Goal: Transaction & Acquisition: Book appointment/travel/reservation

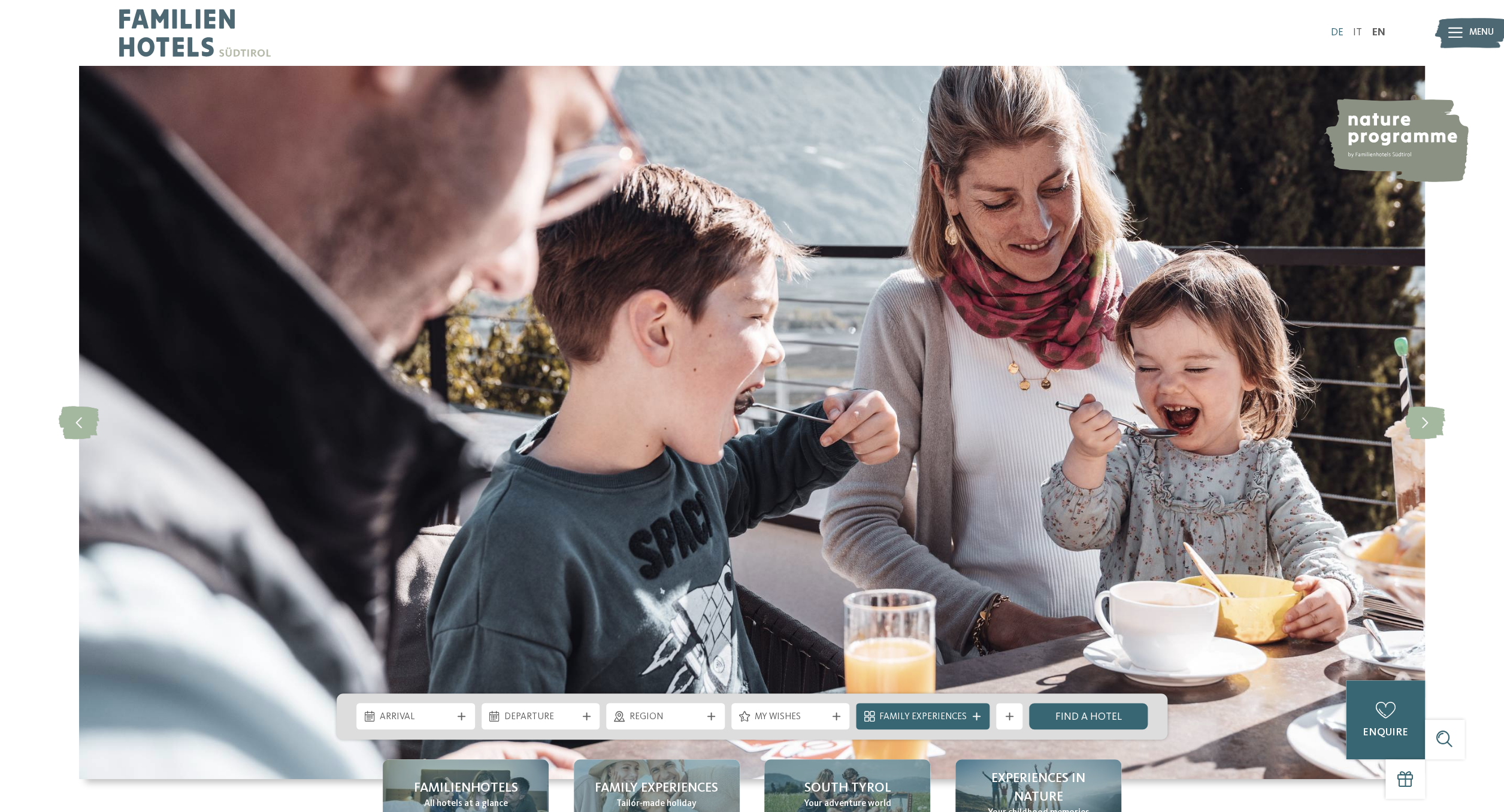
click at [1332, 36] on link "DE" at bounding box center [1336, 32] width 13 height 10
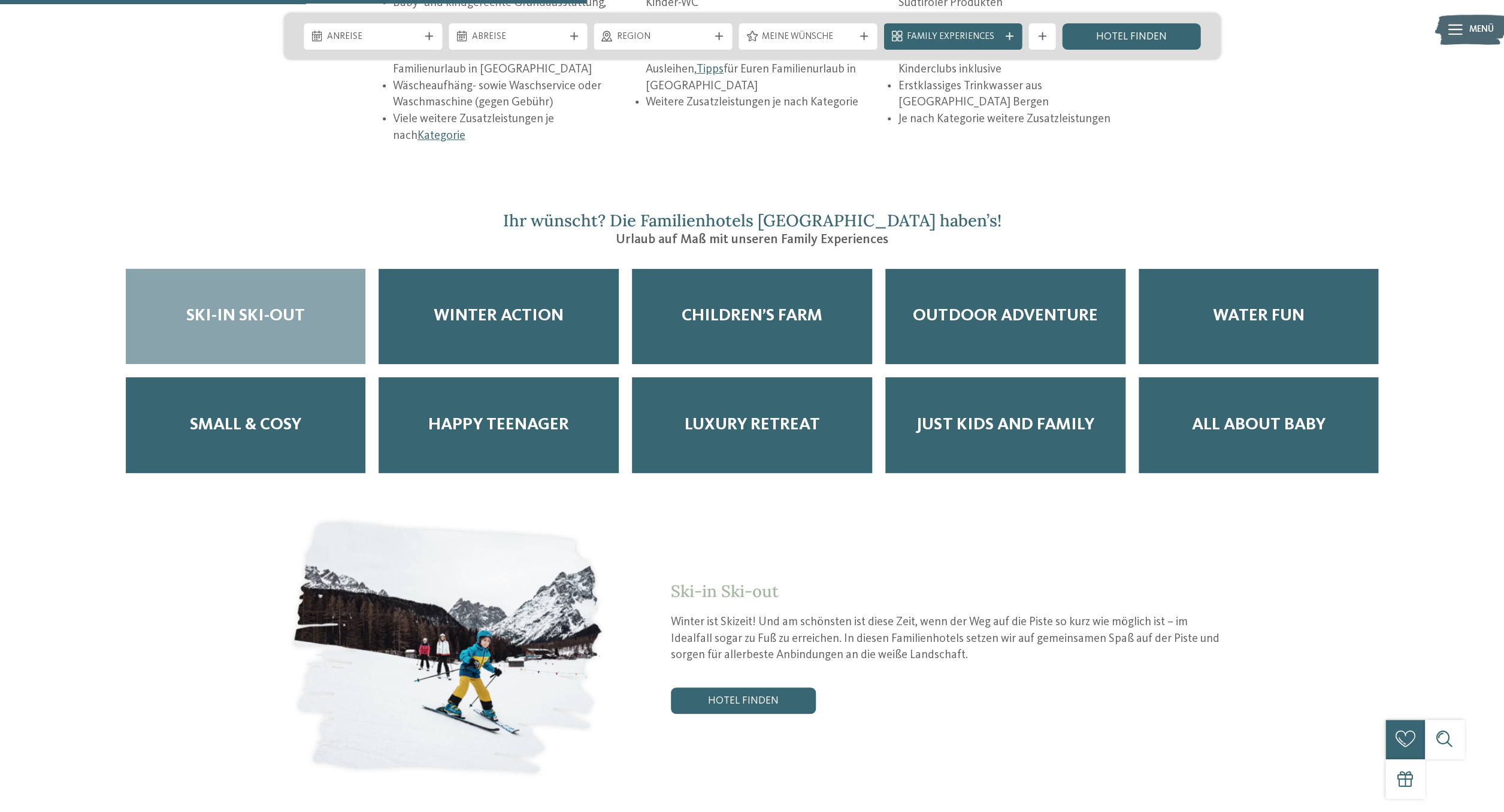
scroll to position [2387, 0]
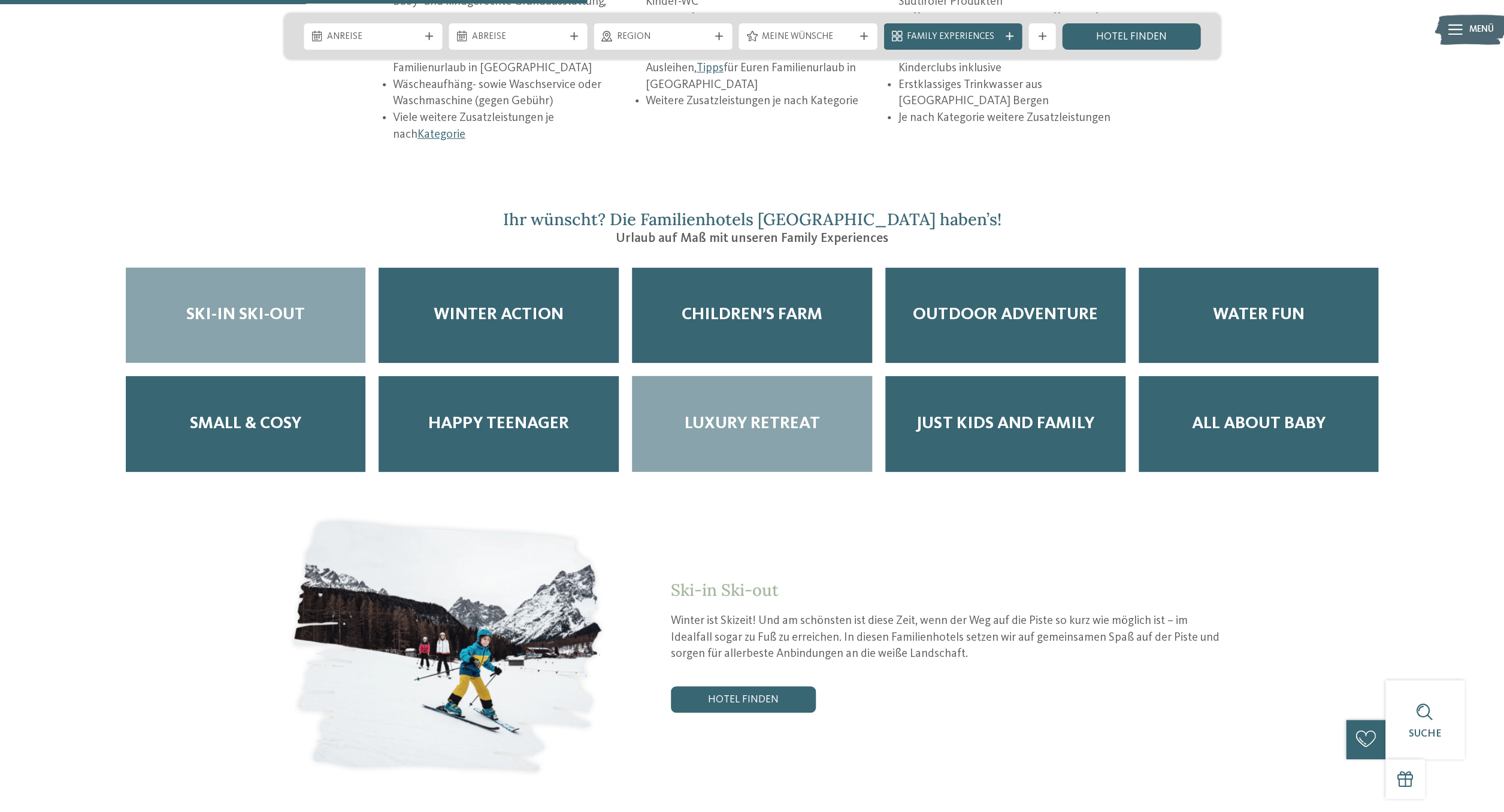
click at [737, 414] on span "Luxury Retreat" at bounding box center [752, 423] width 135 height 20
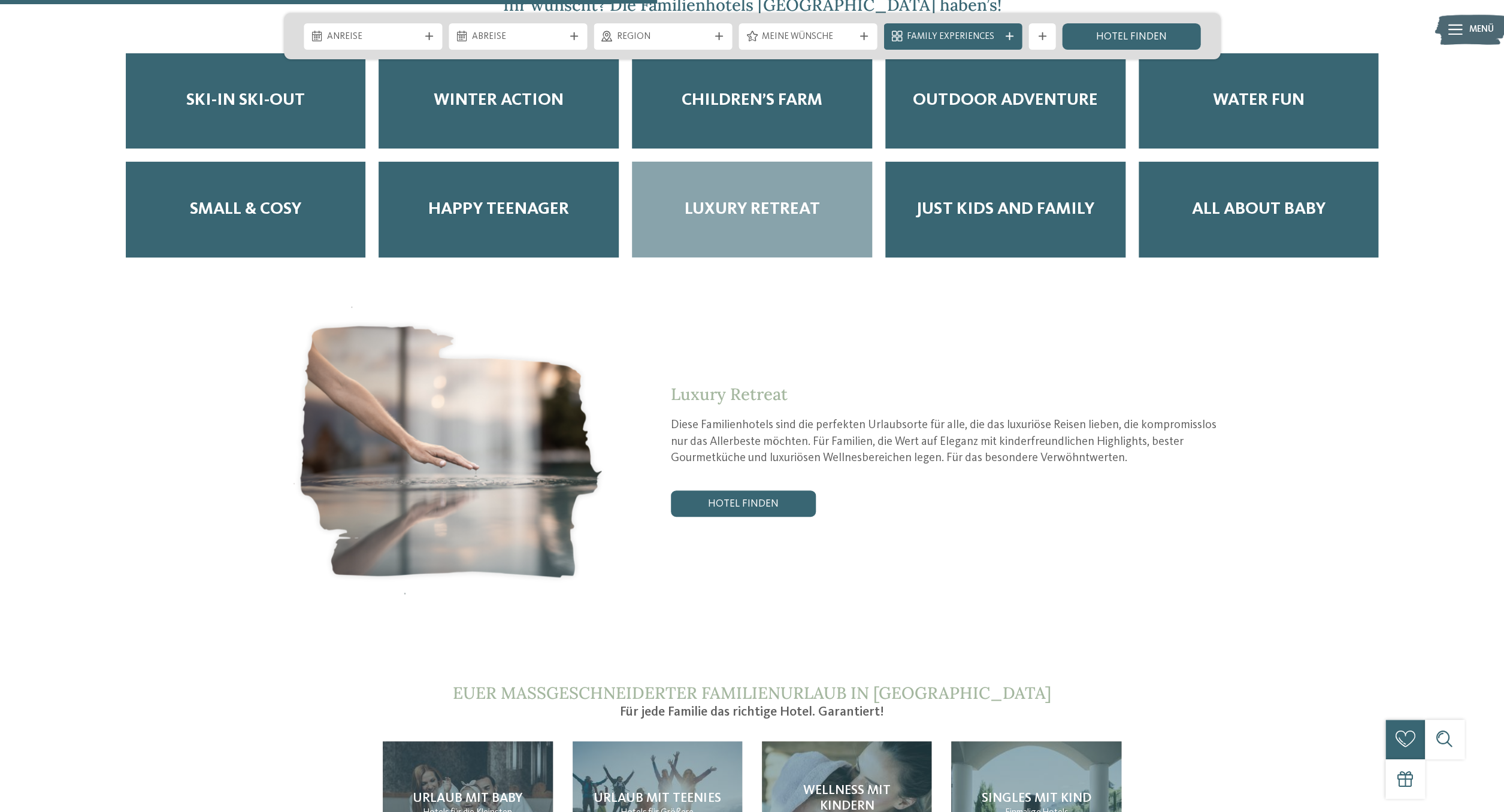
scroll to position [2704, 0]
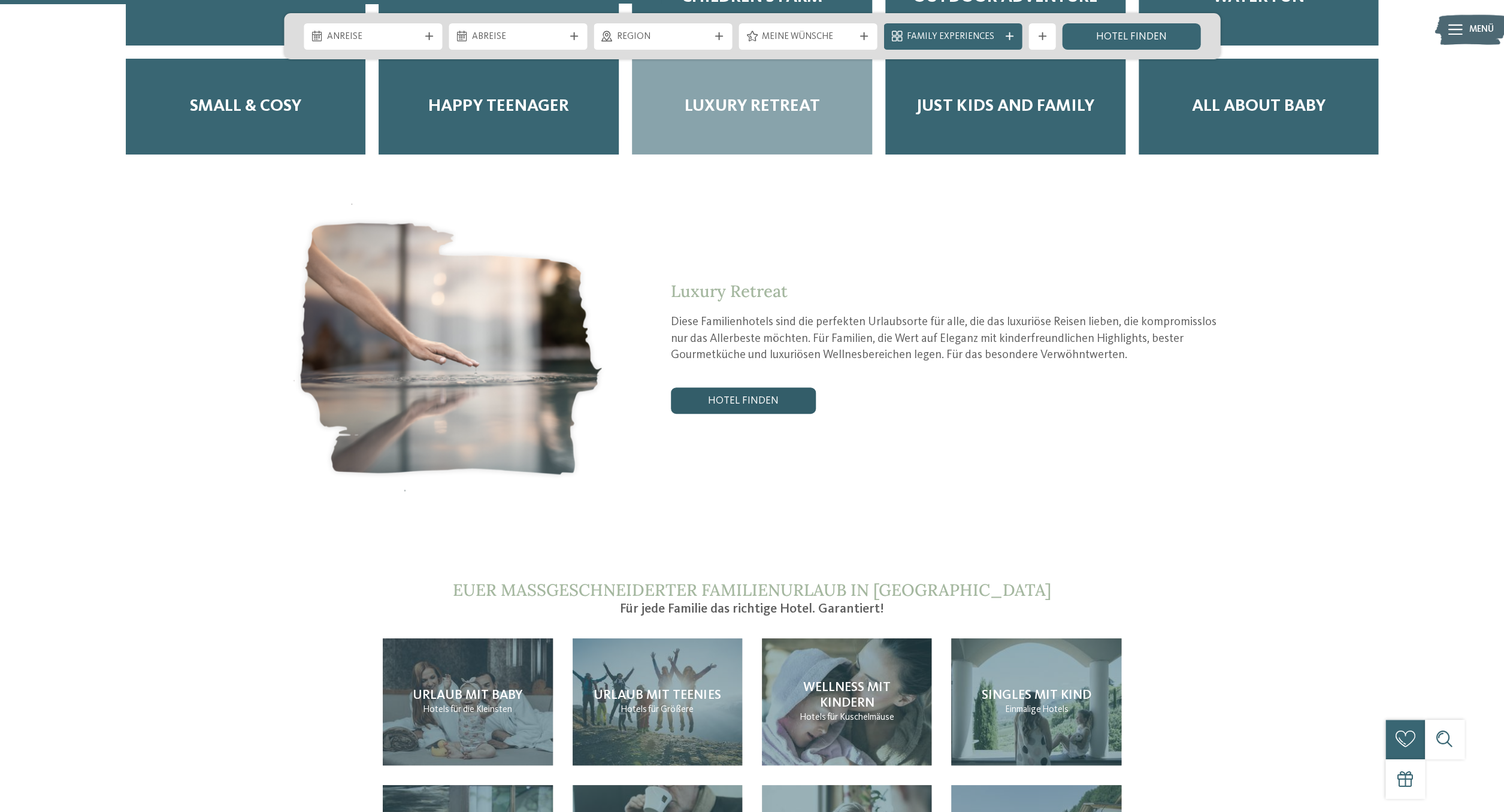
click at [694, 387] on link "Hotel finden" at bounding box center [743, 400] width 145 height 26
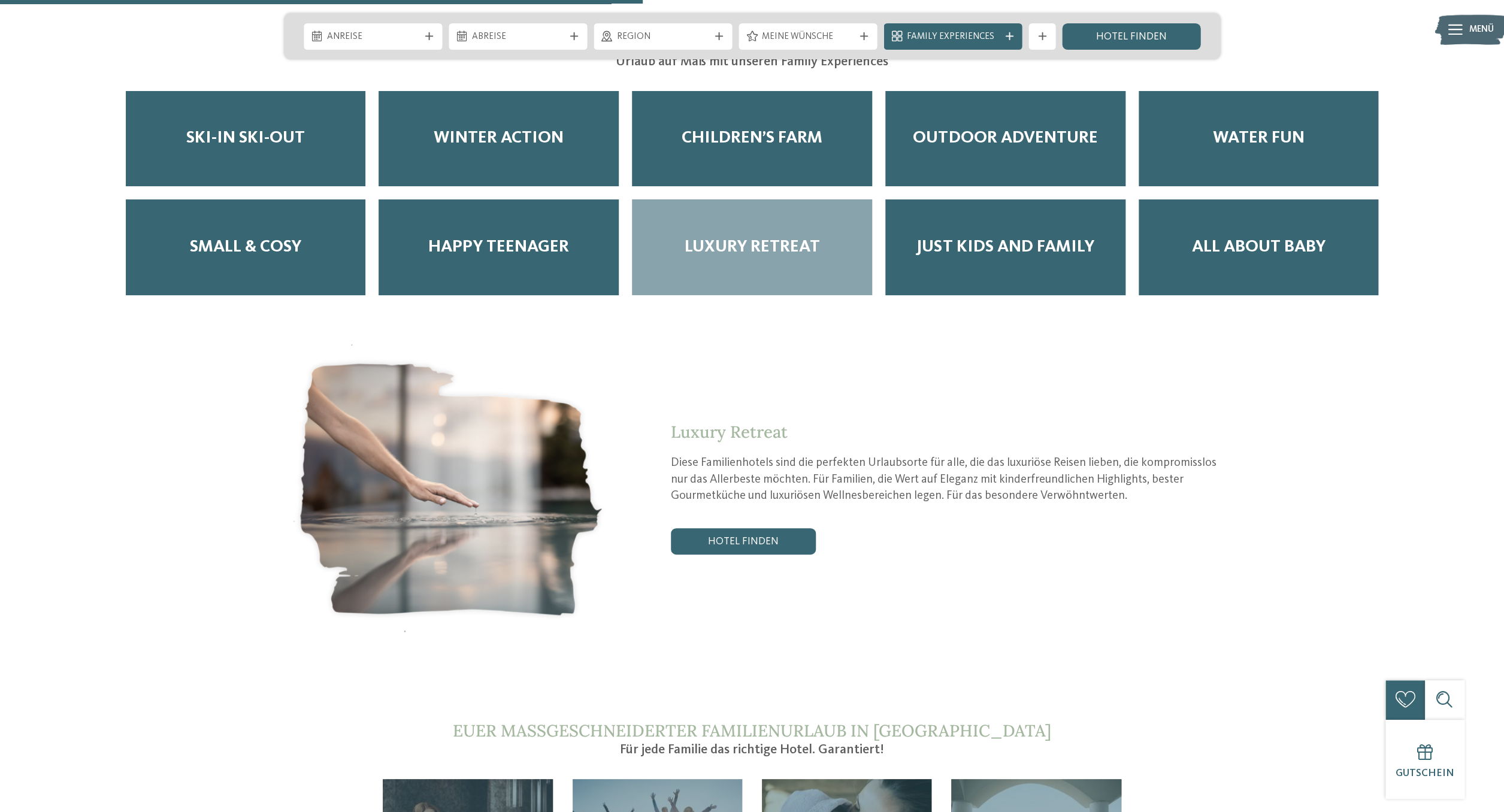
scroll to position [2417, 0]
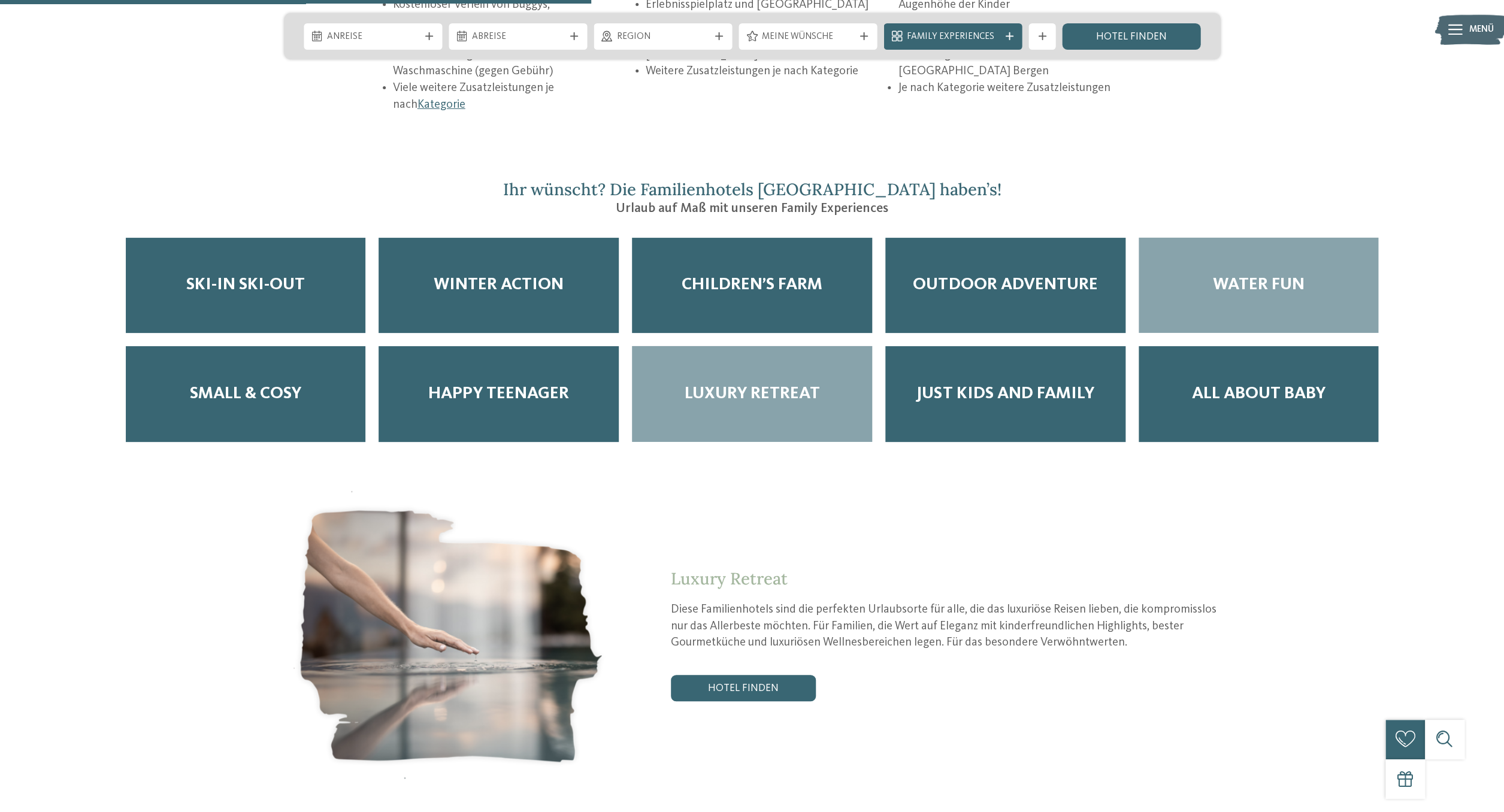
click at [1254, 238] on div "Water Fun" at bounding box center [1259, 285] width 240 height 96
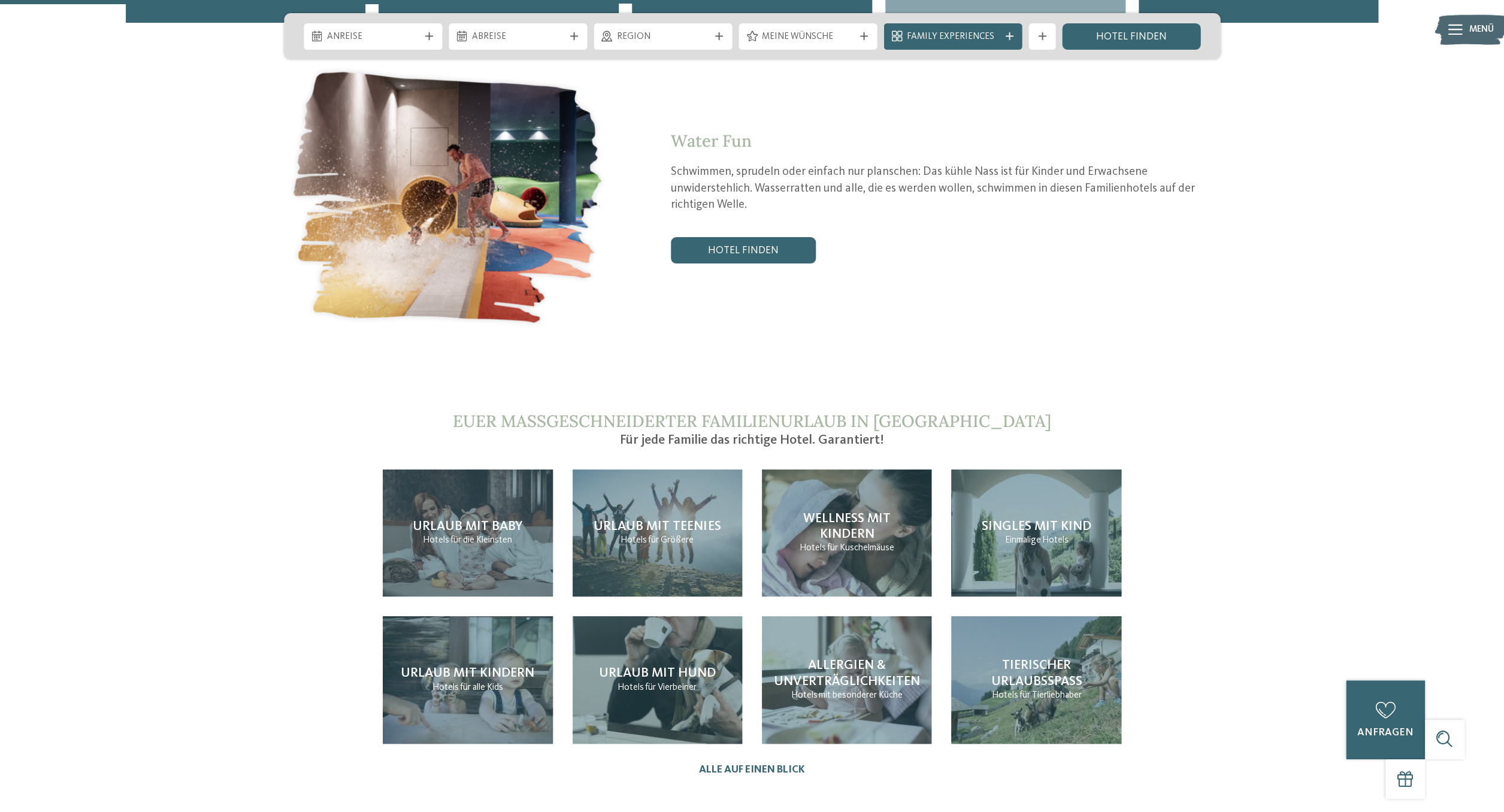
scroll to position [2968, 0]
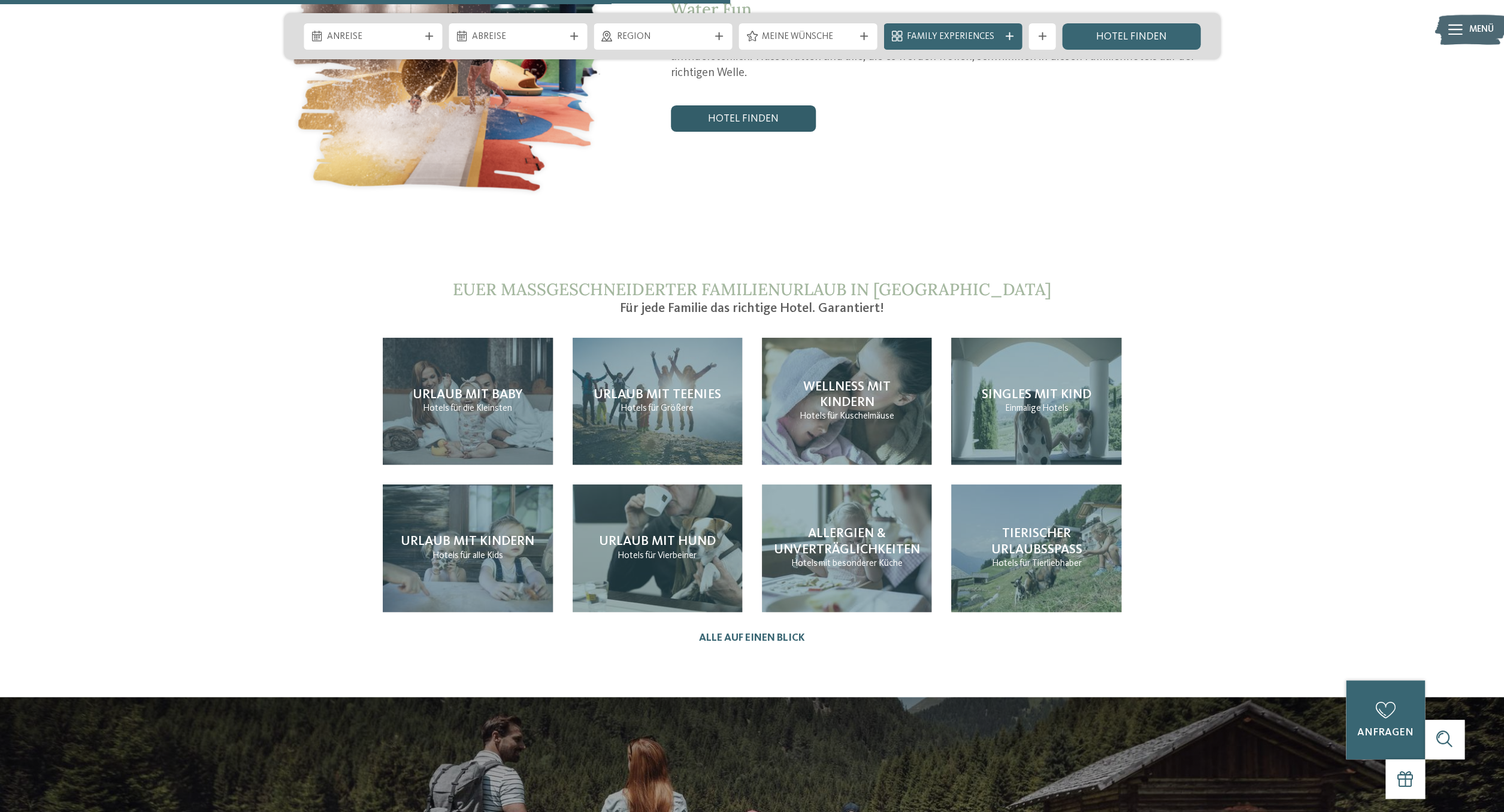
click at [735, 105] on link "Hotel finden" at bounding box center [743, 118] width 145 height 26
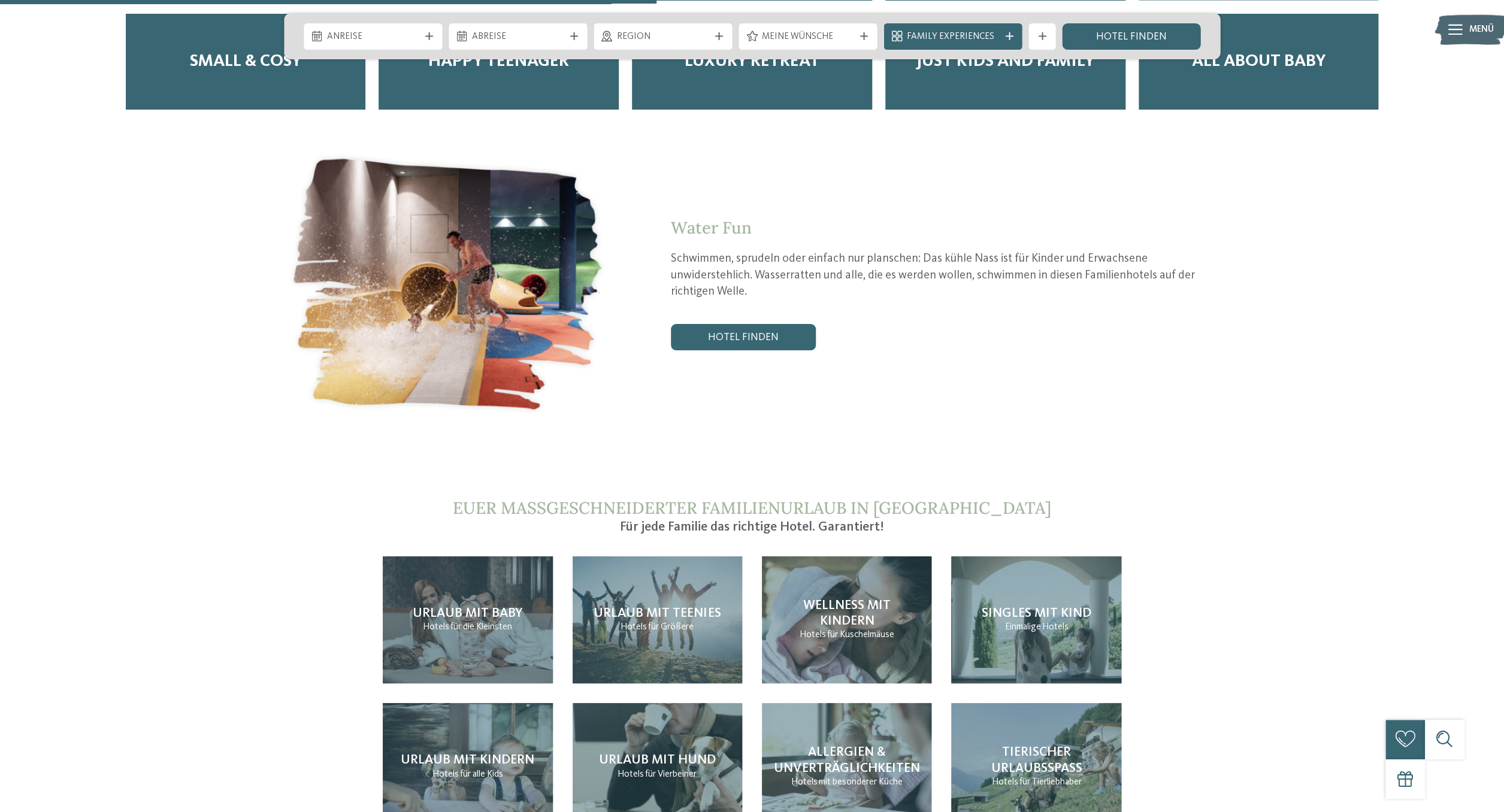
scroll to position [2763, 0]
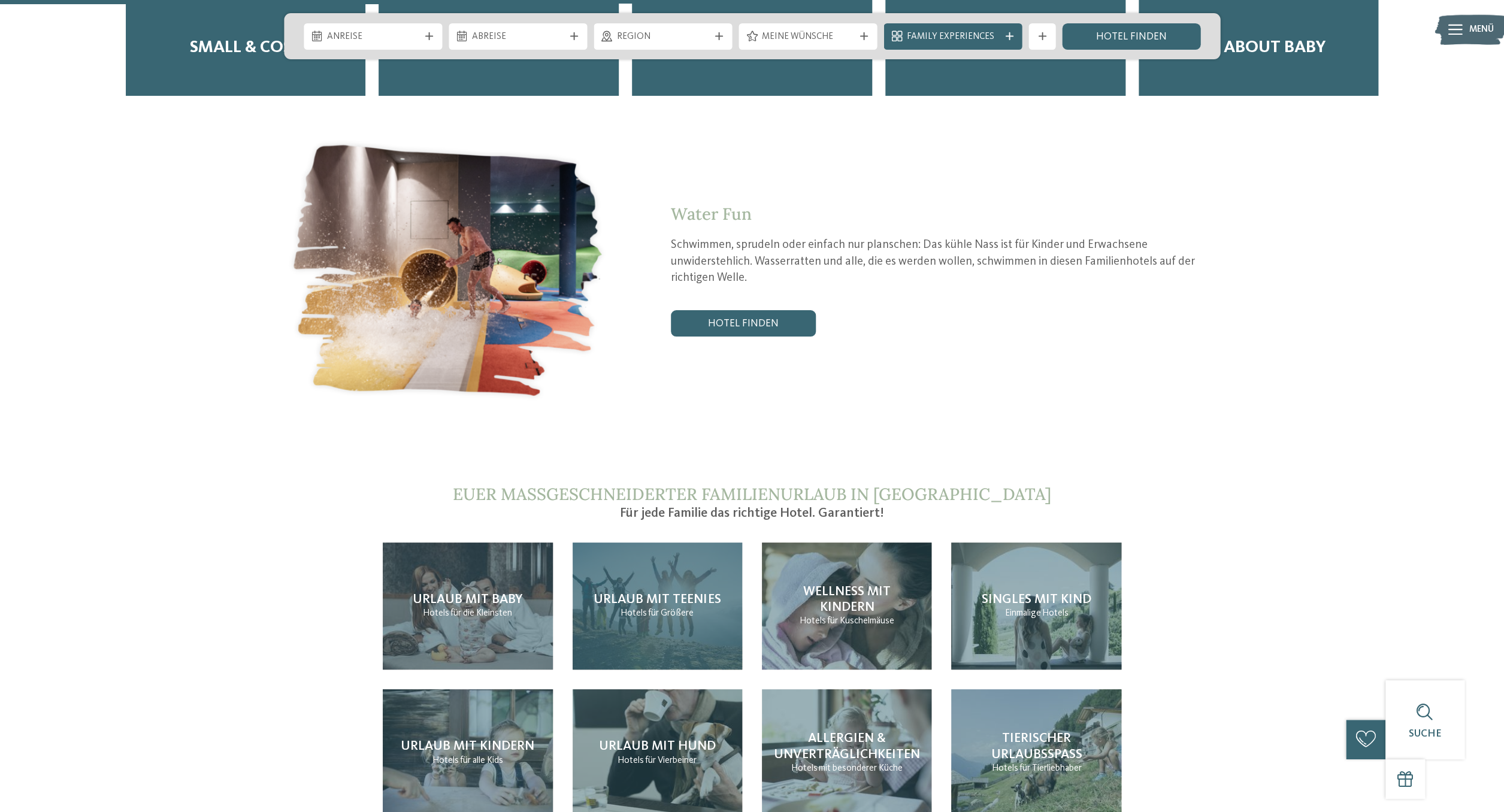
click at [718, 593] on span "Urlaub mit Teenies" at bounding box center [657, 599] width 127 height 13
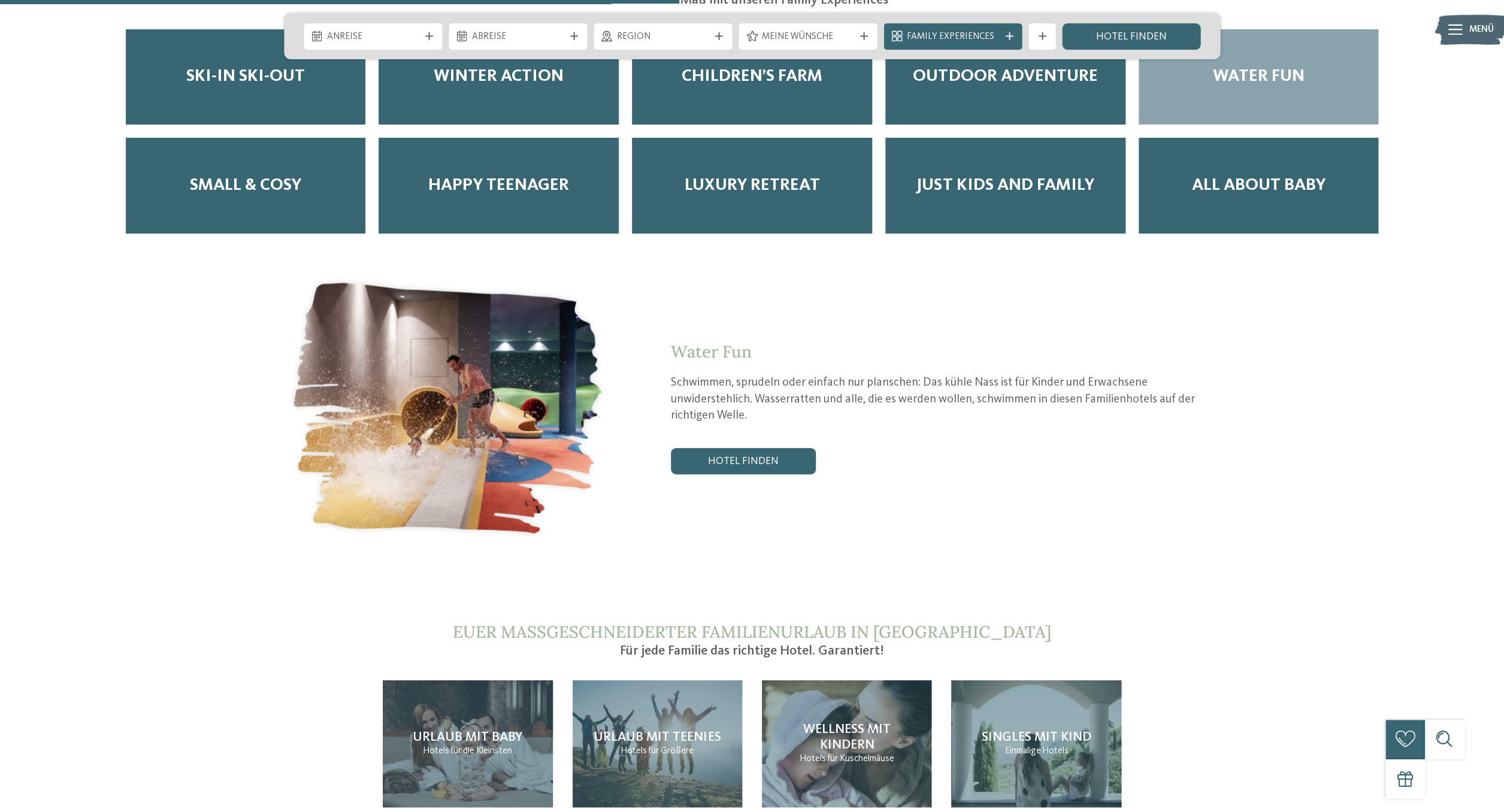
scroll to position [2455, 0]
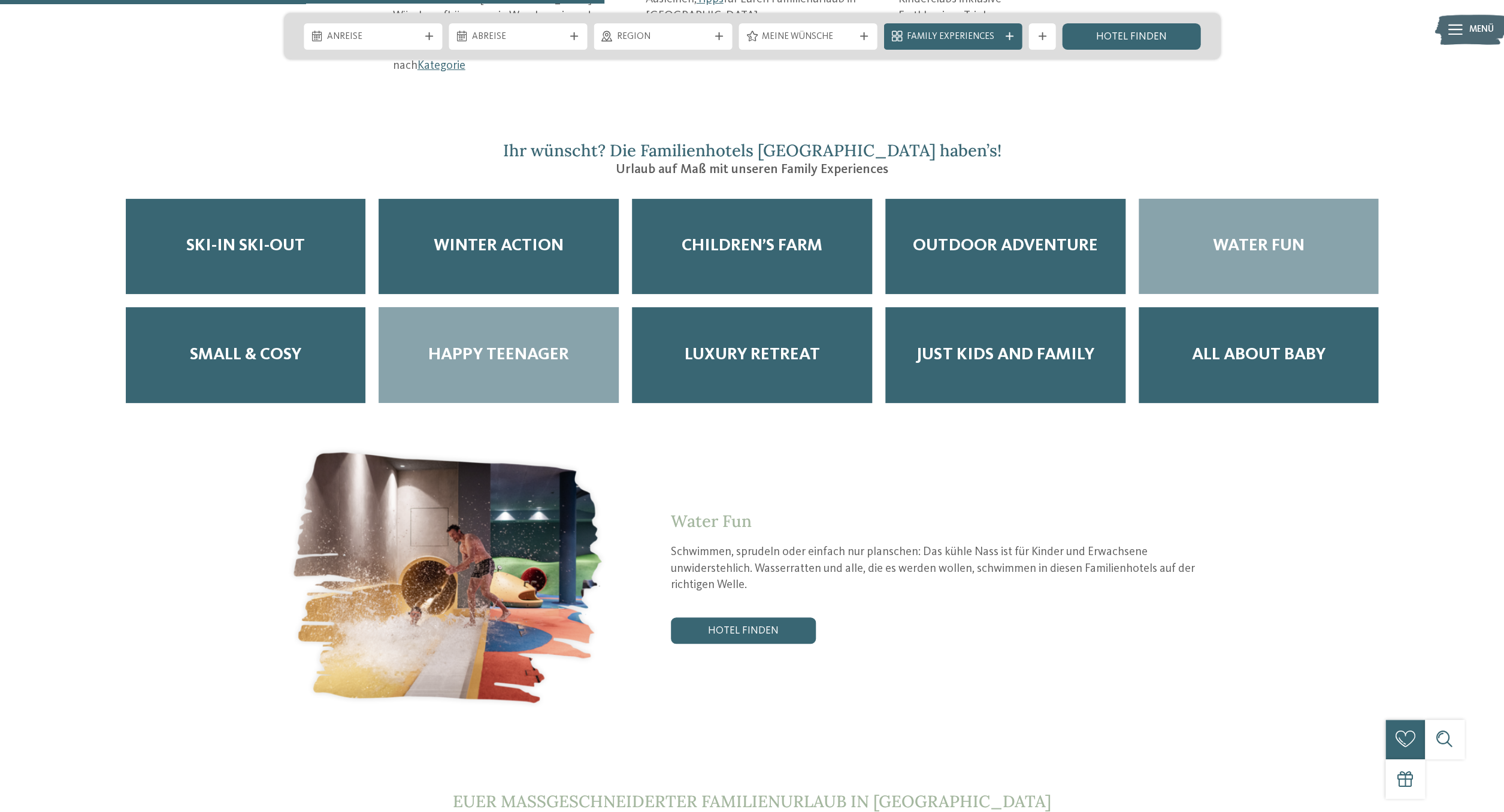
click at [508, 307] on div "Happy Teenager" at bounding box center [498, 355] width 240 height 96
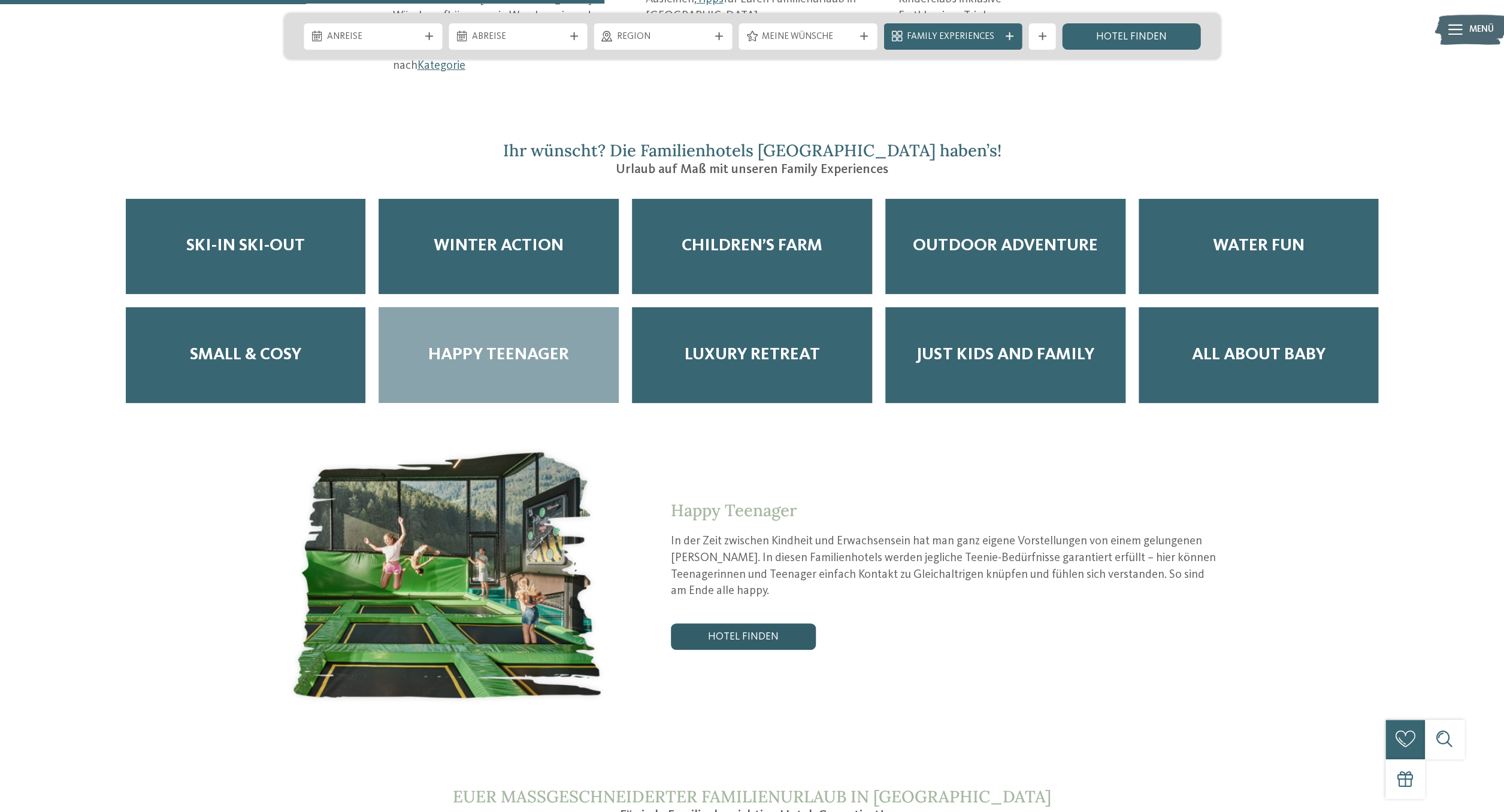
click at [693, 623] on link "Hotel finden" at bounding box center [743, 636] width 145 height 26
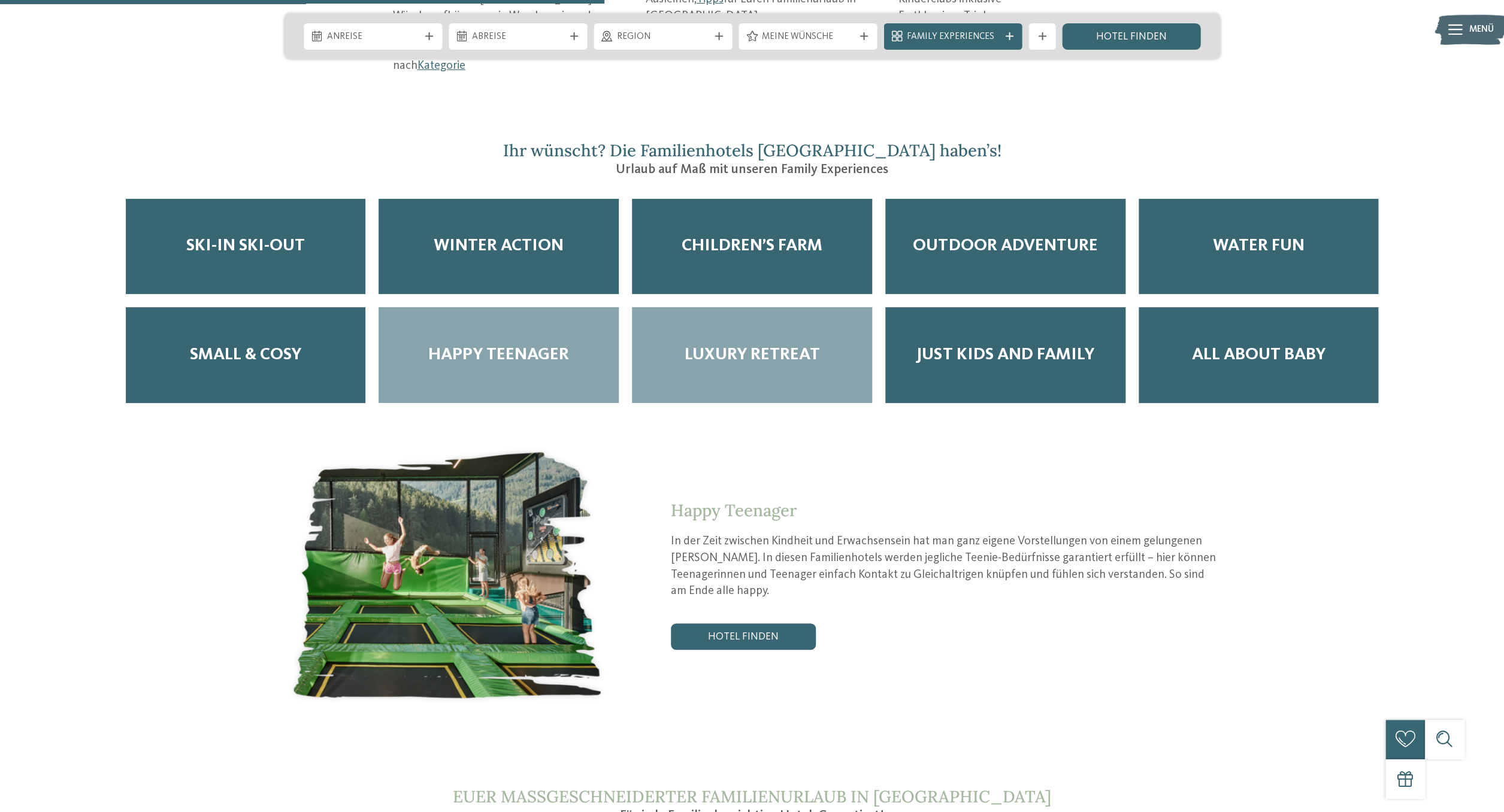
click at [724, 345] on span "Luxury Retreat" at bounding box center [752, 355] width 135 height 20
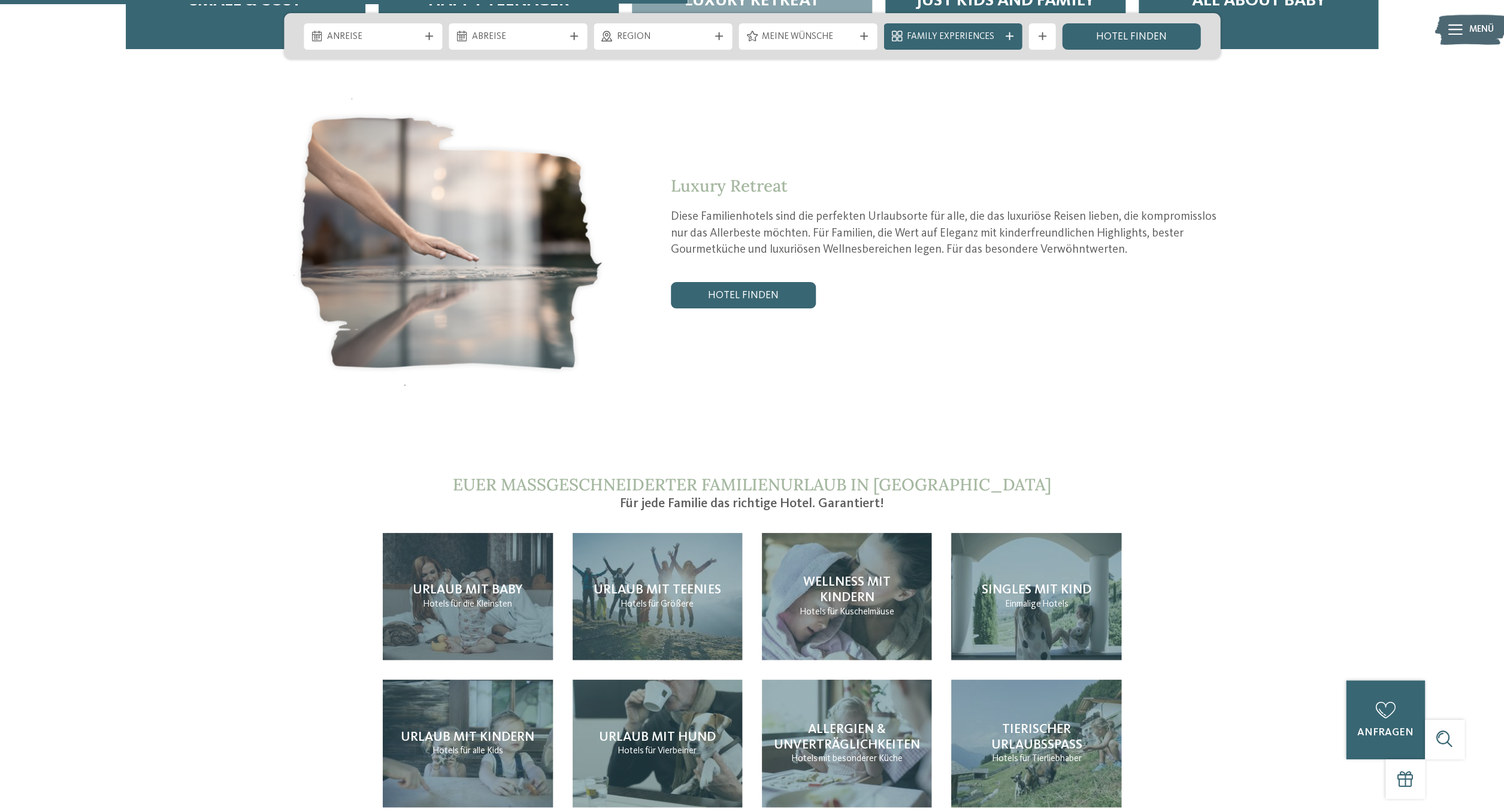
scroll to position [2811, 0]
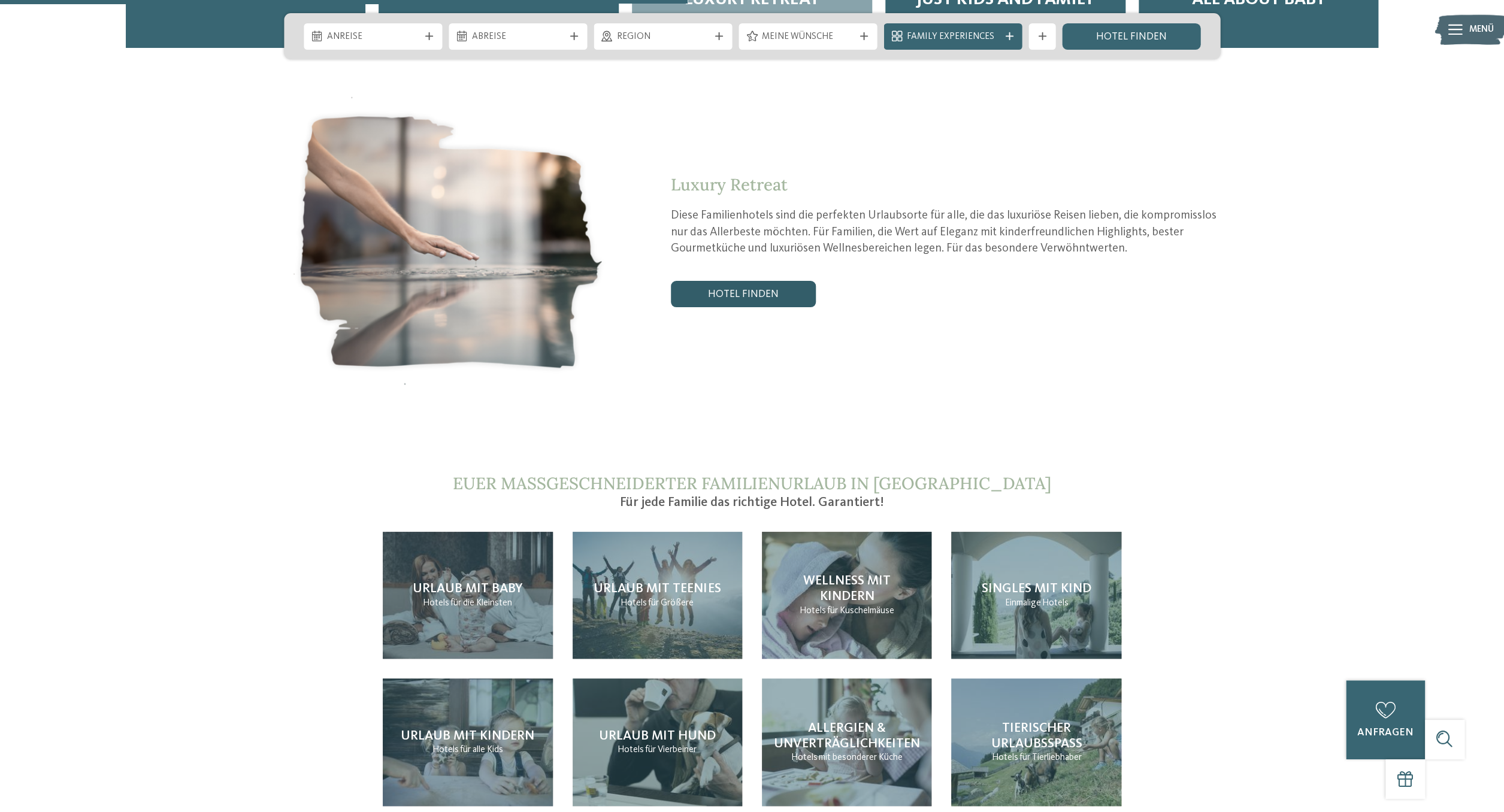
click at [729, 281] on link "Hotel finden" at bounding box center [743, 294] width 145 height 26
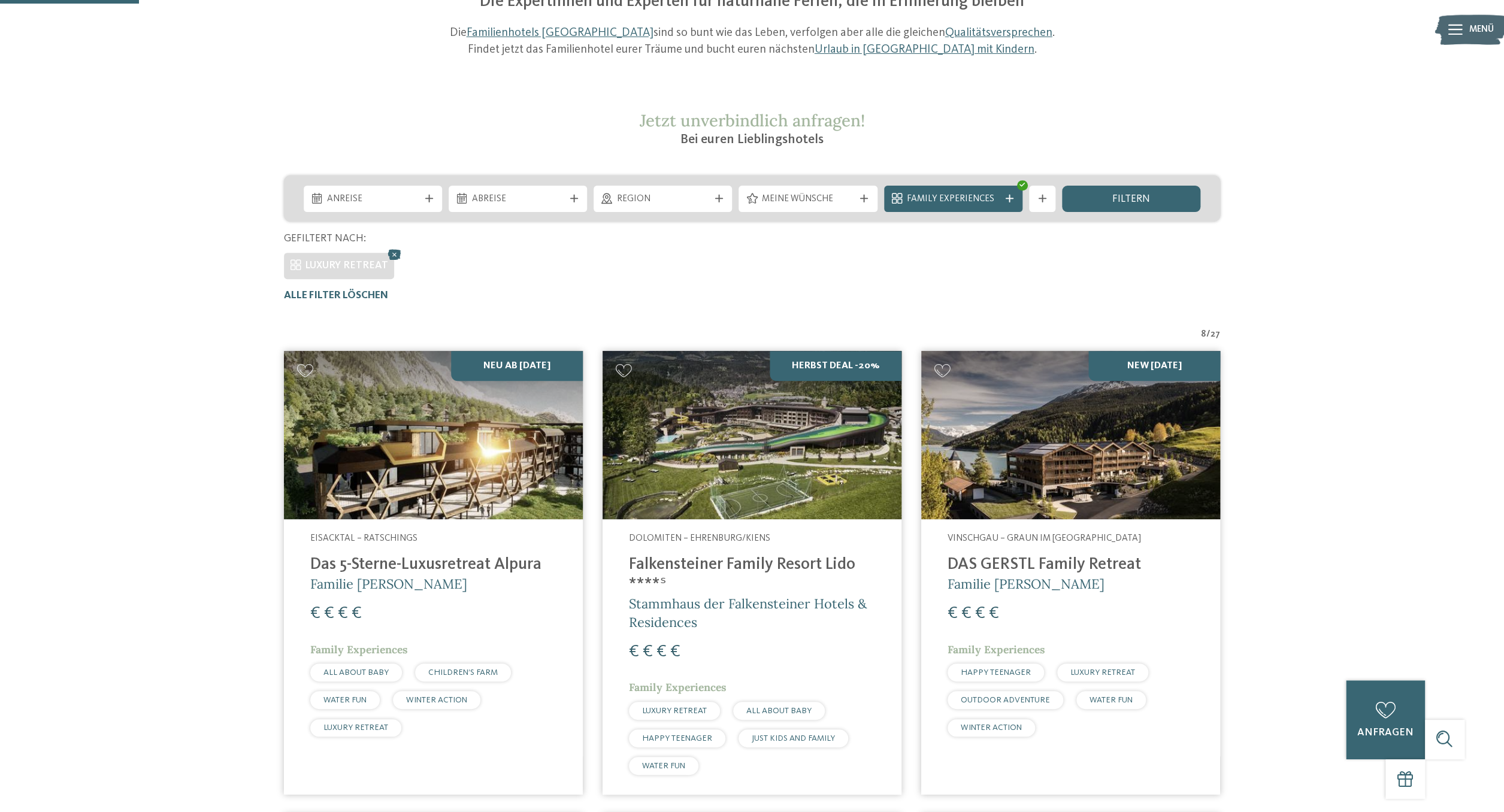
scroll to position [162, 0]
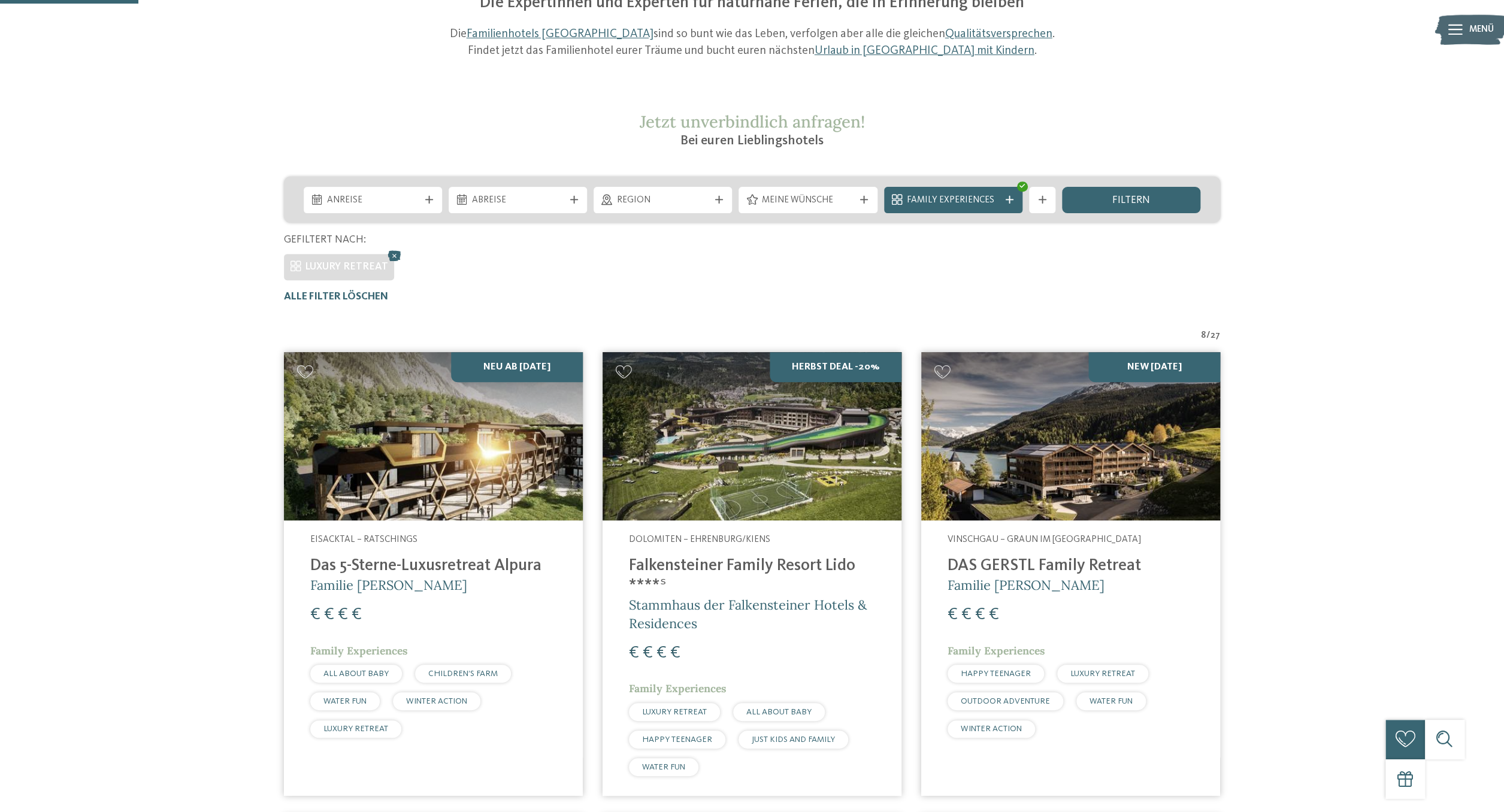
click at [461, 562] on h4 "Das 5-Sterne-Luxusretreat Alpura" at bounding box center [433, 566] width 246 height 19
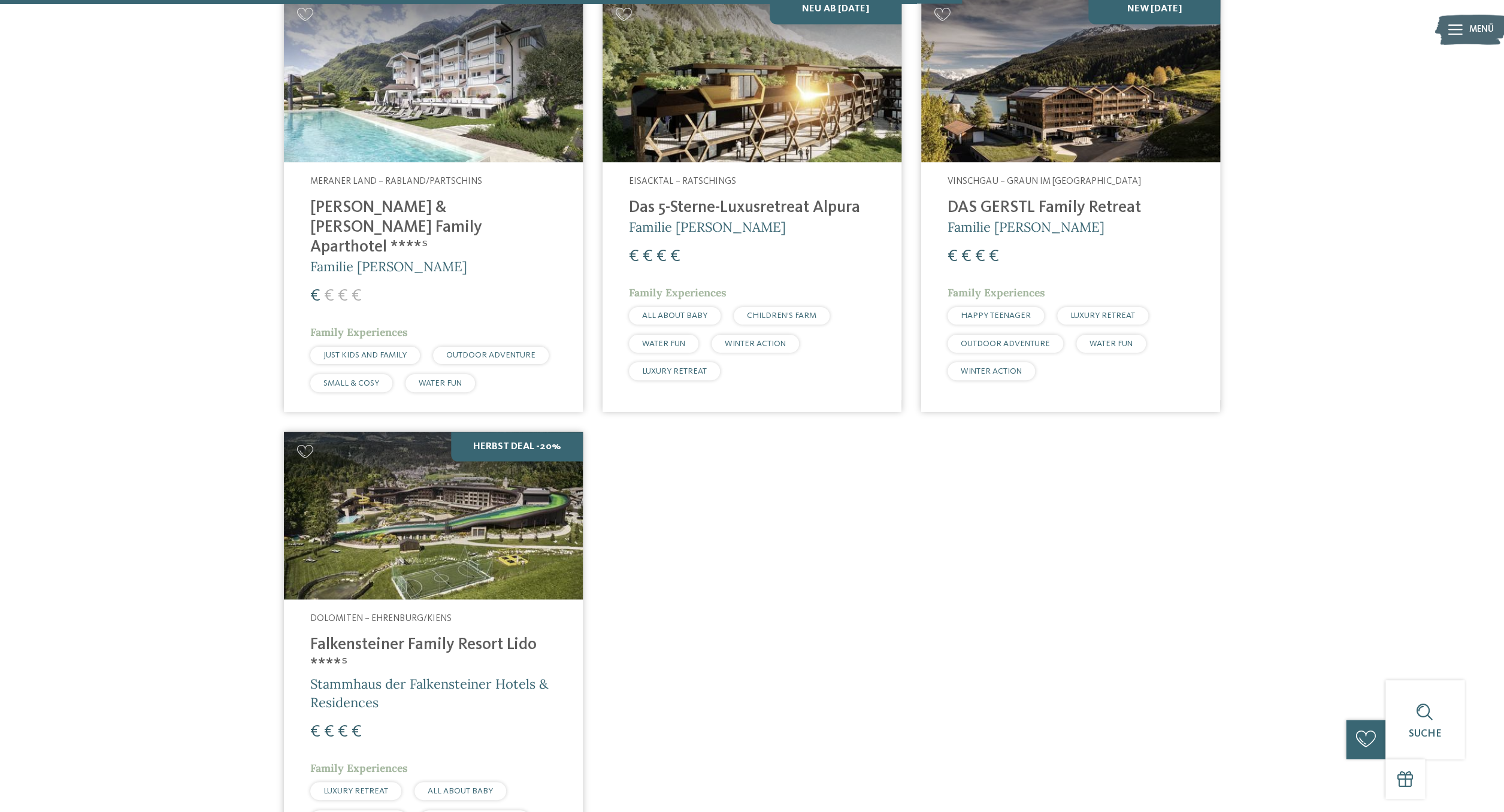
scroll to position [1416, 0]
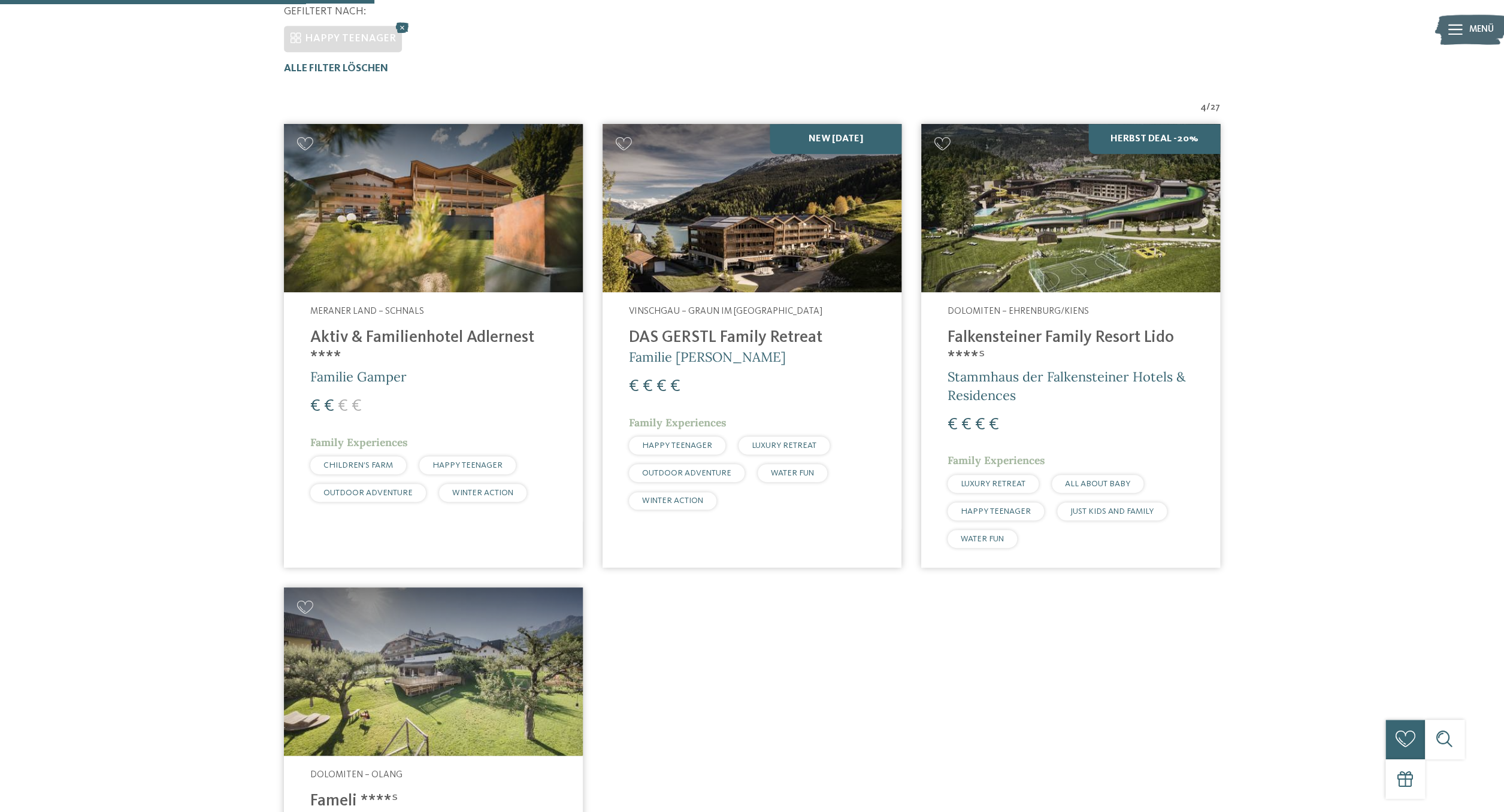
scroll to position [295, 0]
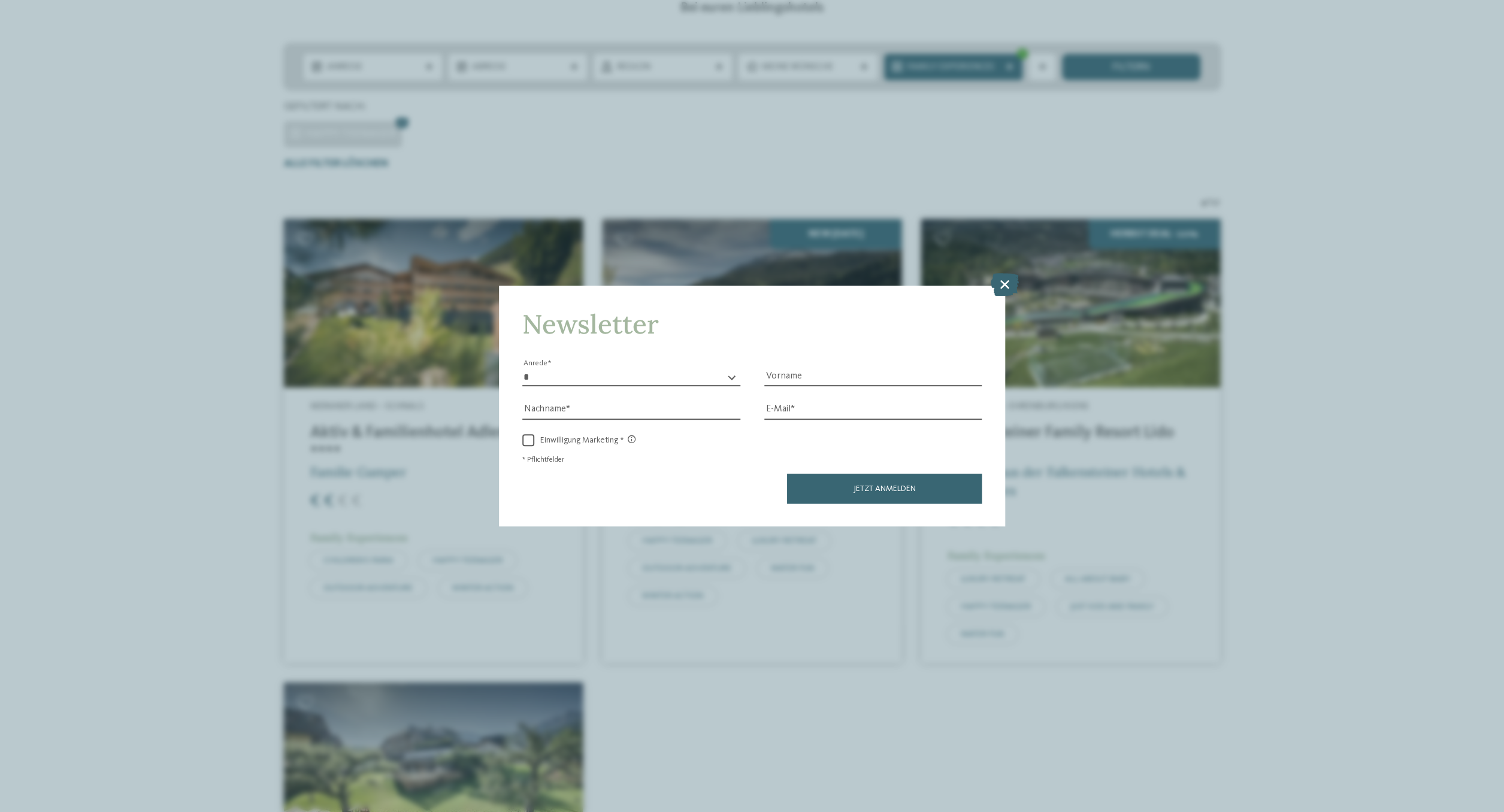
drag, startPoint x: 1005, startPoint y: 288, endPoint x: 988, endPoint y: 308, distance: 26.2
click at [1004, 288] on icon at bounding box center [1005, 284] width 28 height 23
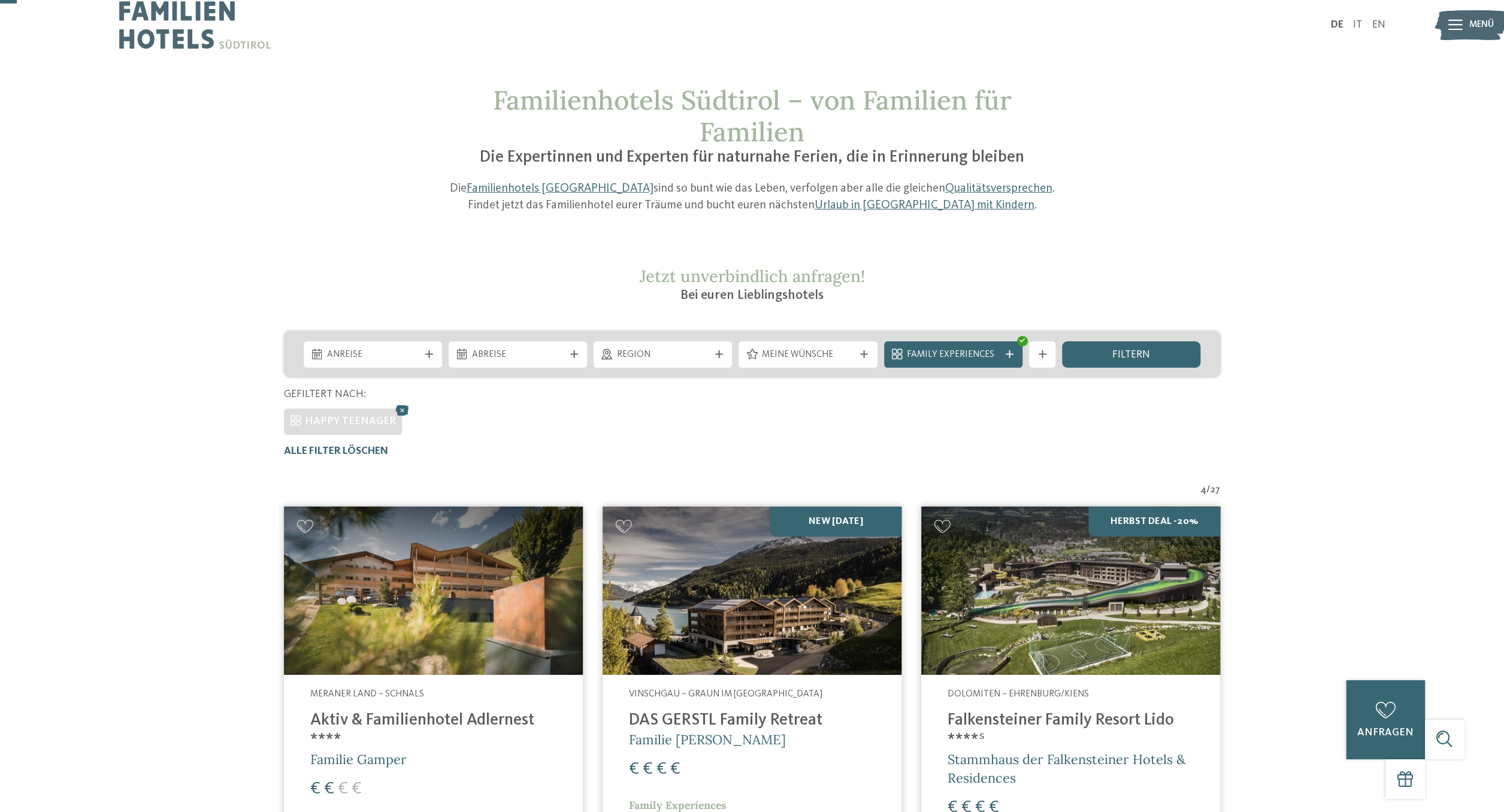
scroll to position [0, 0]
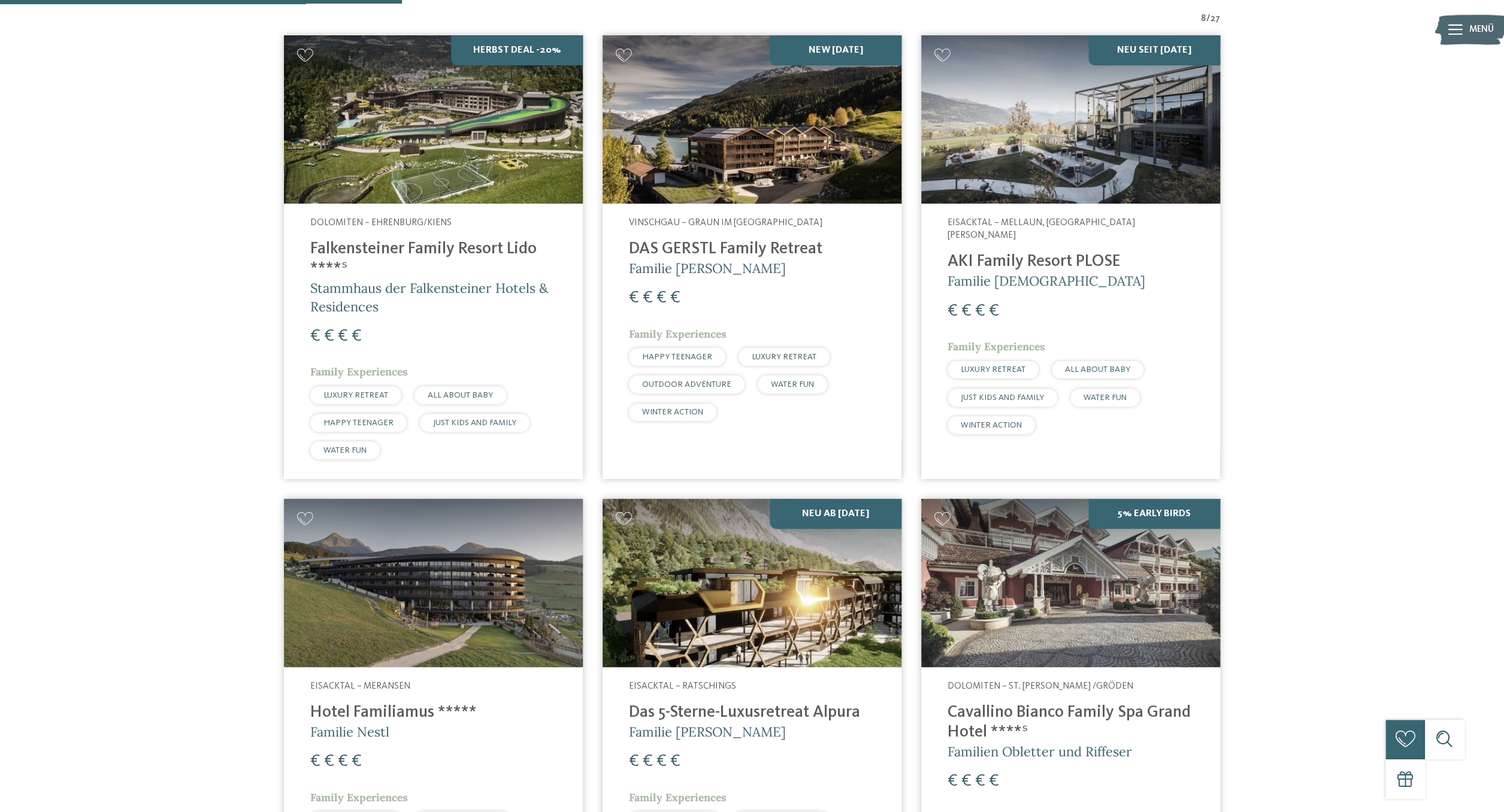
scroll to position [483, 0]
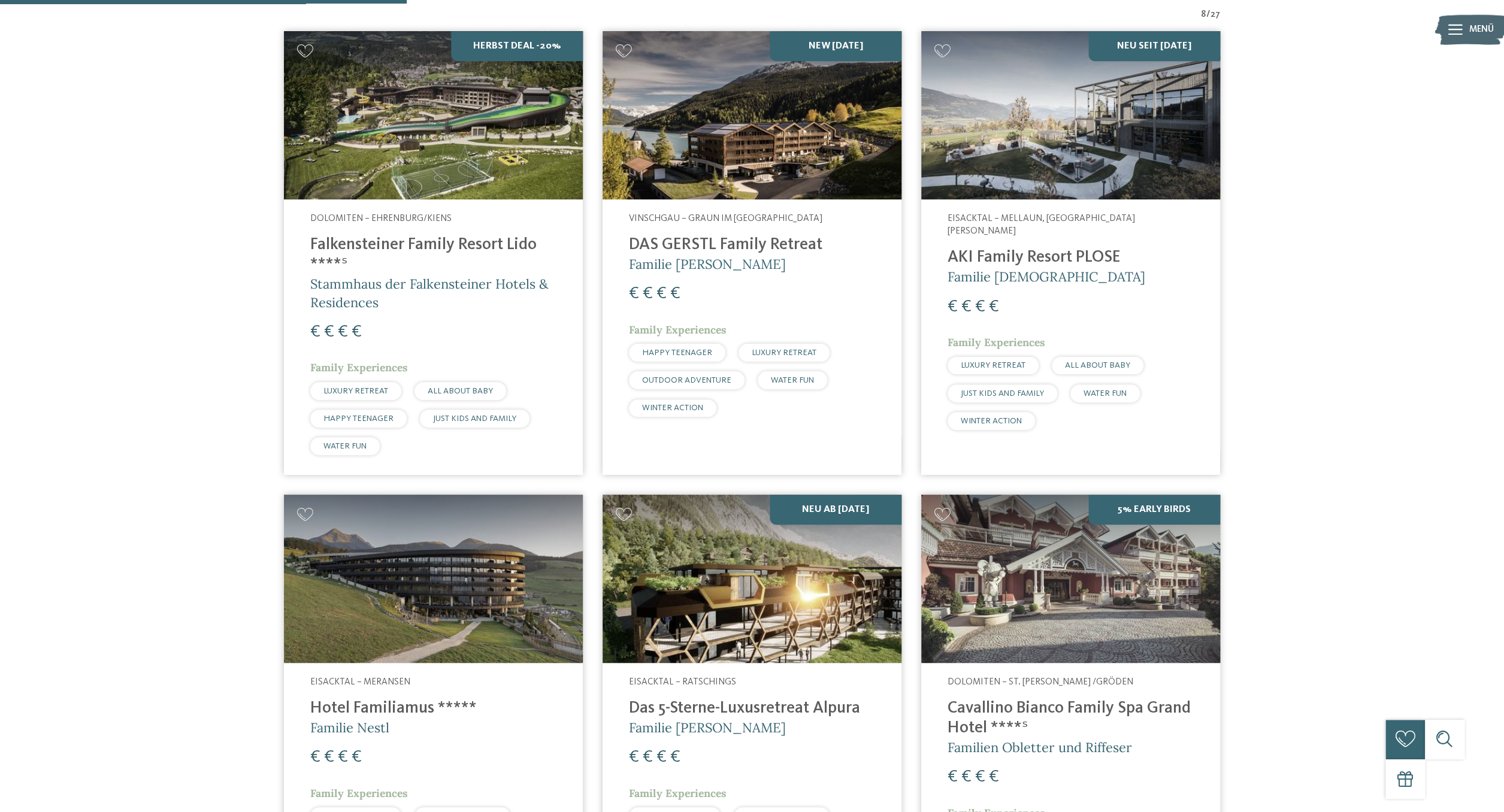
click at [1024, 249] on h4 "AKI Family Resort PLOSE" at bounding box center [1071, 258] width 246 height 19
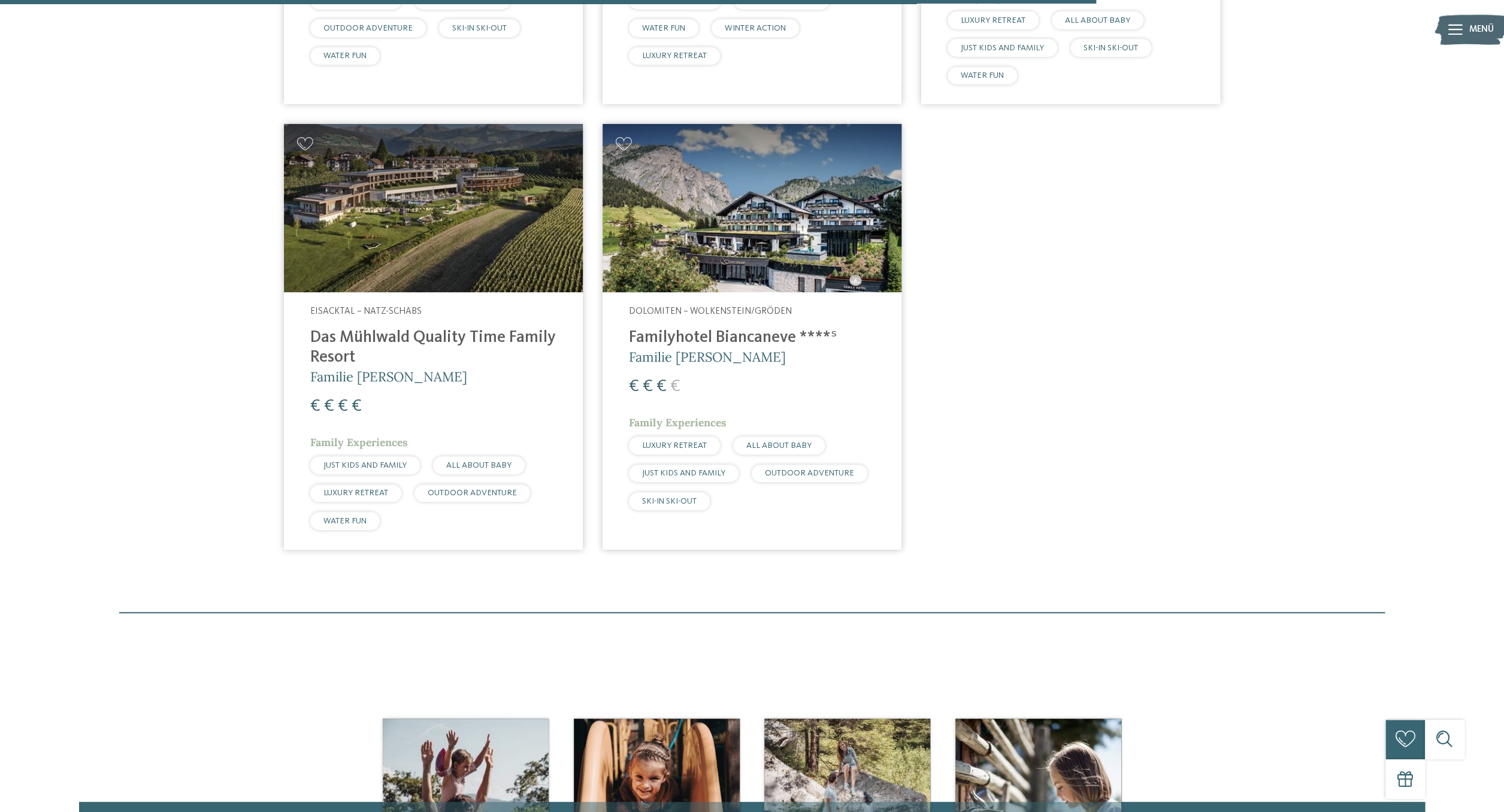
scroll to position [1302, 0]
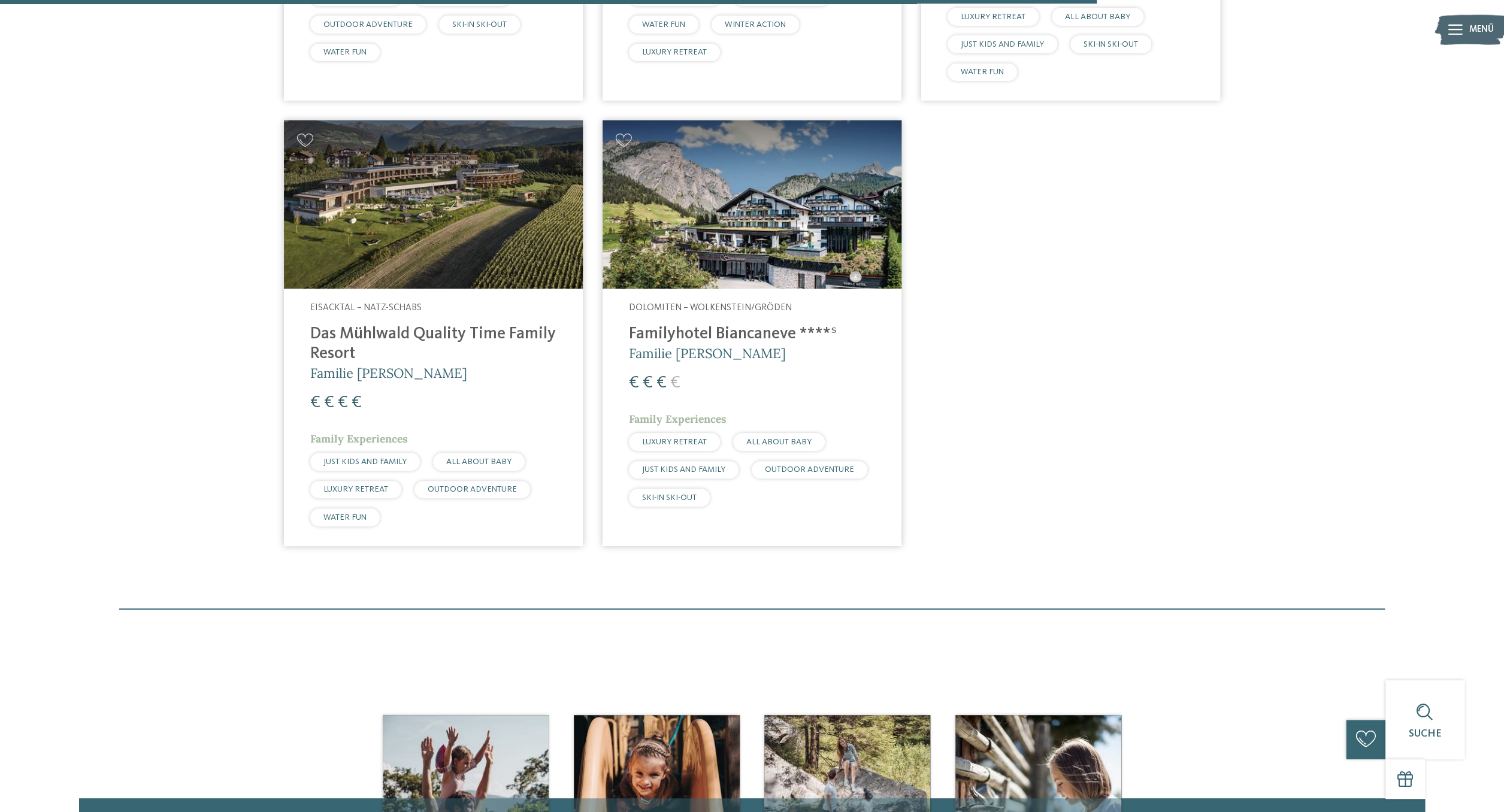
click at [678, 336] on h4 "Familyhotel Biancaneve ****ˢ" at bounding box center [752, 334] width 246 height 19
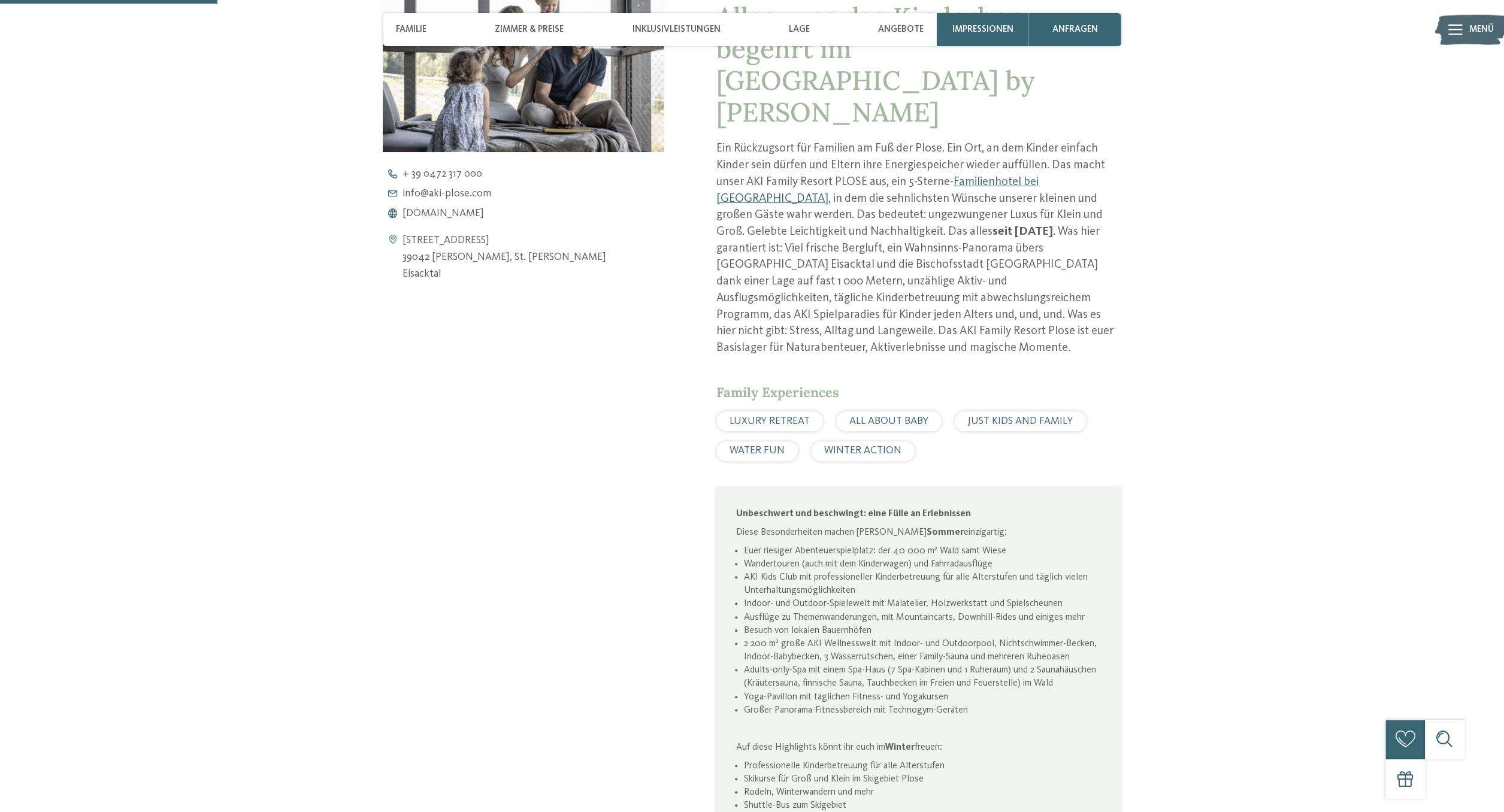
scroll to position [631, 0]
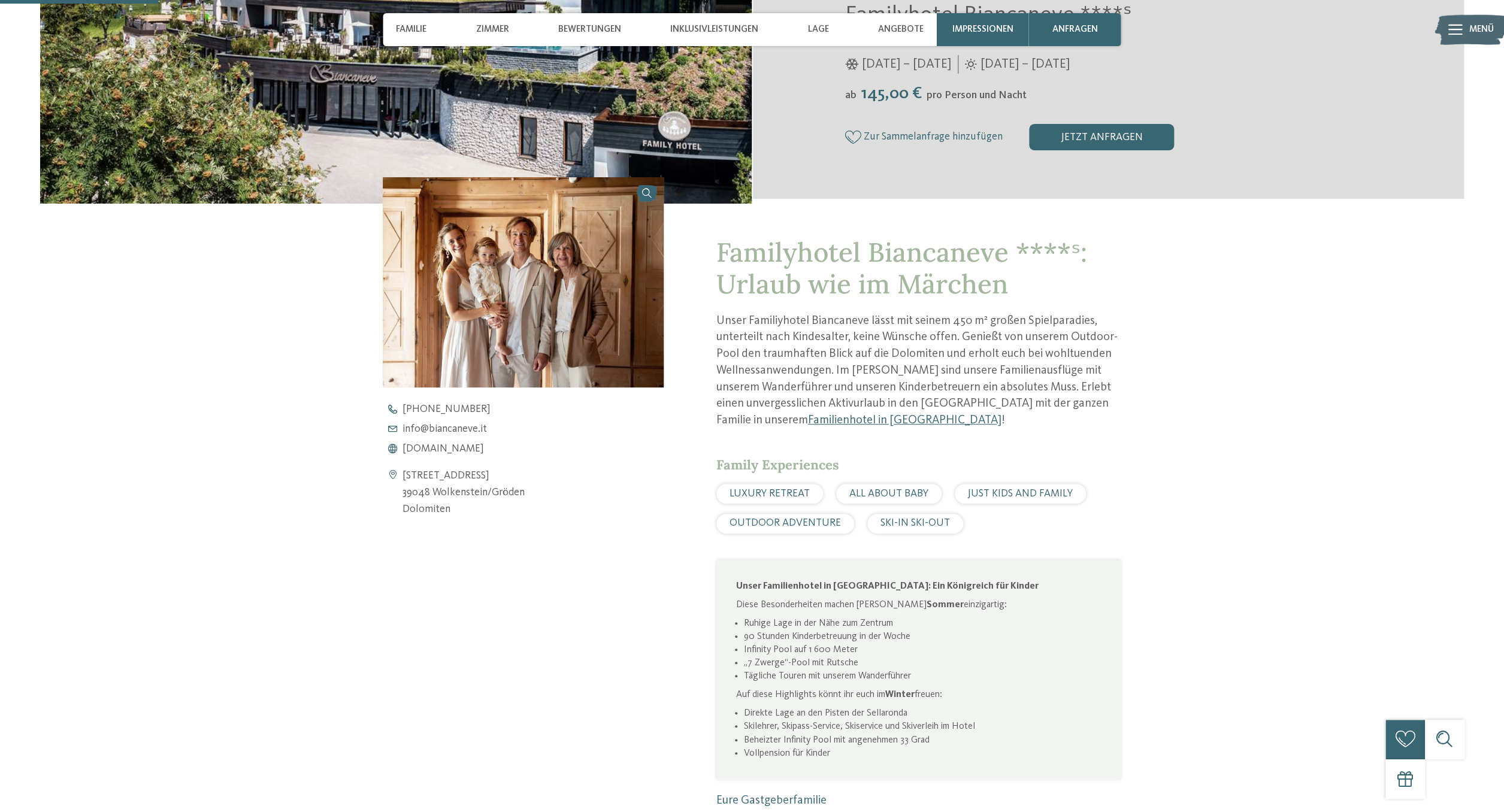
scroll to position [406, 0]
